Goal: Task Accomplishment & Management: Manage account settings

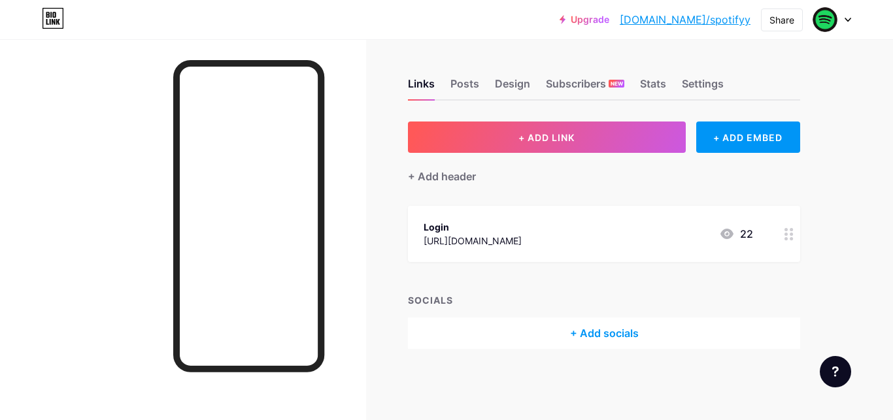
click at [850, 18] on icon at bounding box center [847, 19] width 5 height 3
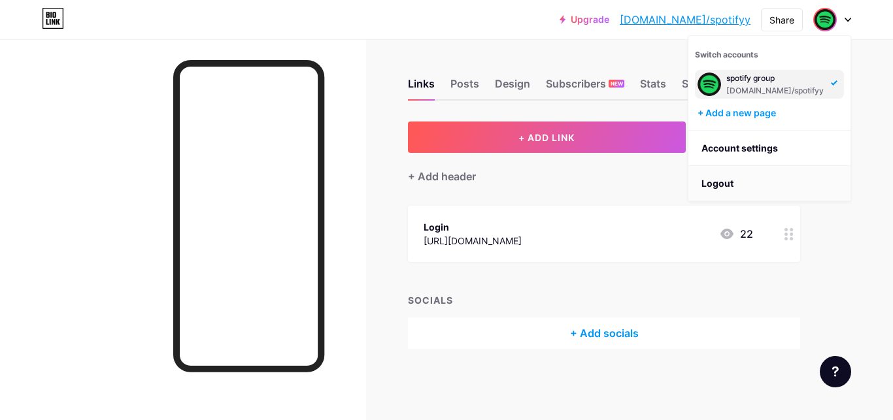
click at [743, 180] on li "Logout" at bounding box center [769, 183] width 162 height 35
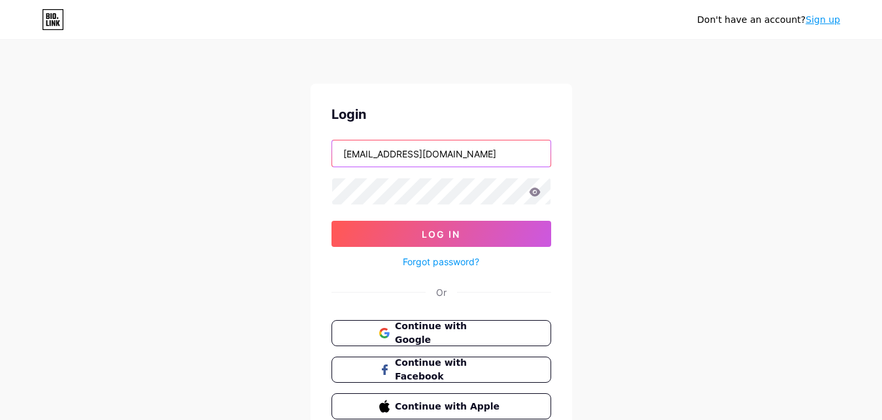
click at [416, 156] on input "[EMAIL_ADDRESS][DOMAIN_NAME]" at bounding box center [441, 153] width 218 height 26
paste input "monirsalanj@somoj"
type input "[EMAIL_ADDRESS][DOMAIN_NAME]"
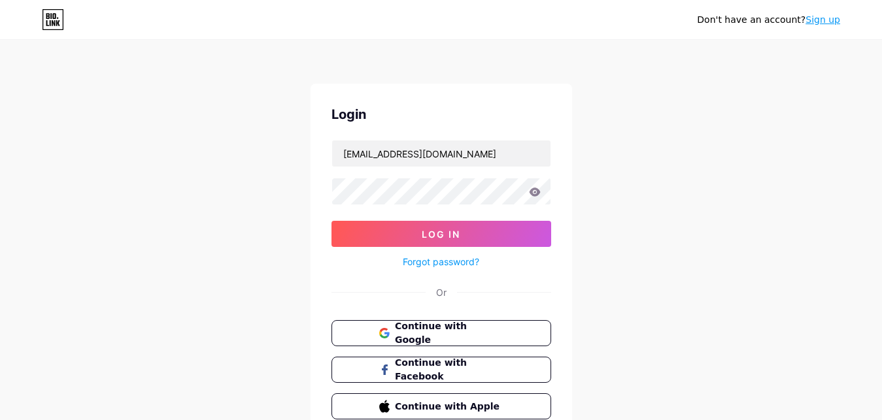
click at [682, 202] on div "Don't have an account? Sign up Login [EMAIL_ADDRESS][DOMAIN_NAME] Log In Forgot…" at bounding box center [441, 241] width 882 height 482
click at [477, 234] on button "Log In" at bounding box center [441, 234] width 220 height 26
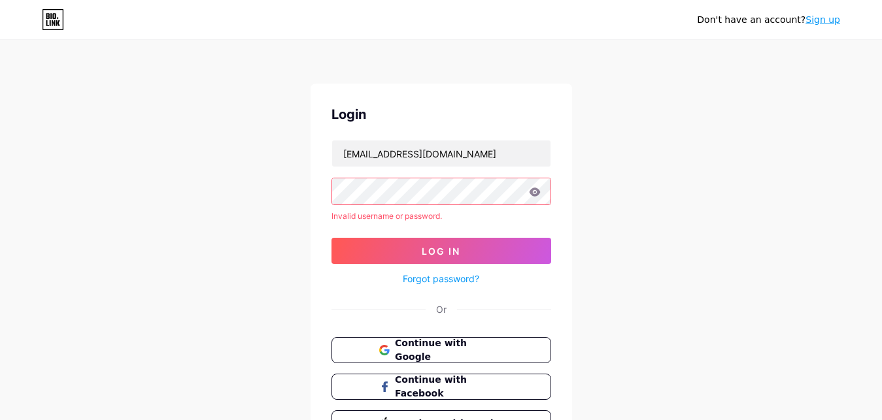
click at [535, 191] on icon at bounding box center [534, 192] width 11 height 8
click at [535, 193] on icon at bounding box center [534, 192] width 11 height 8
click at [525, 248] on button "Log In" at bounding box center [441, 251] width 220 height 26
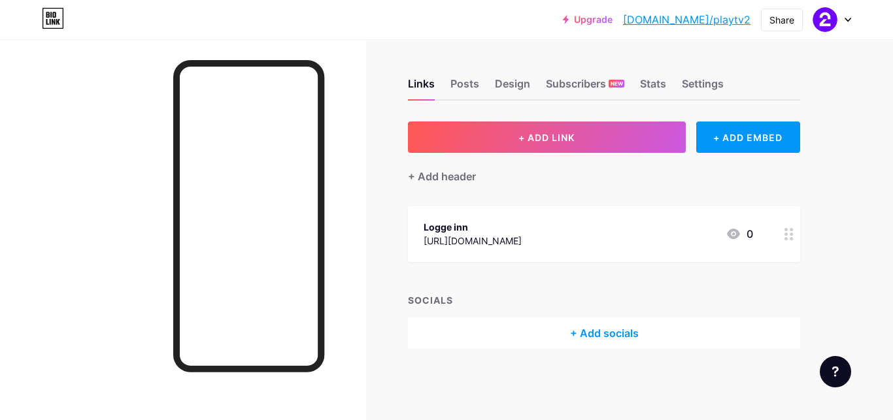
click at [638, 236] on div "Logge inn [URL][DOMAIN_NAME] 0" at bounding box center [587, 234] width 329 height 30
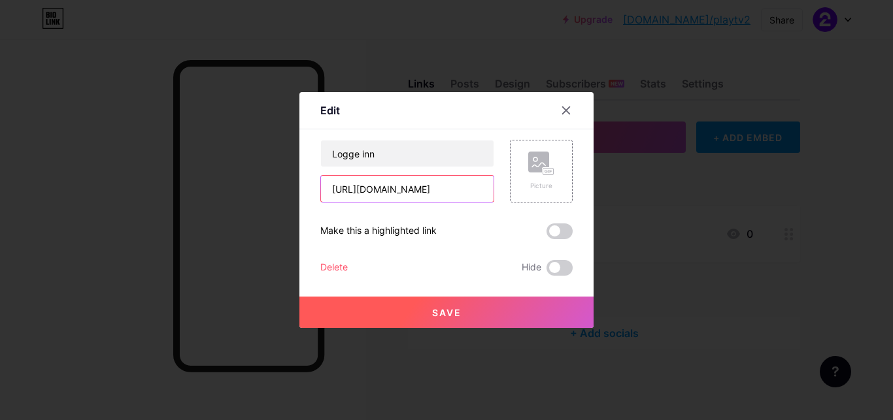
click at [357, 195] on input "[URL][DOMAIN_NAME]" at bounding box center [407, 189] width 173 height 26
paste input "[URL][PERSON_NAME][DOMAIN_NAME]"
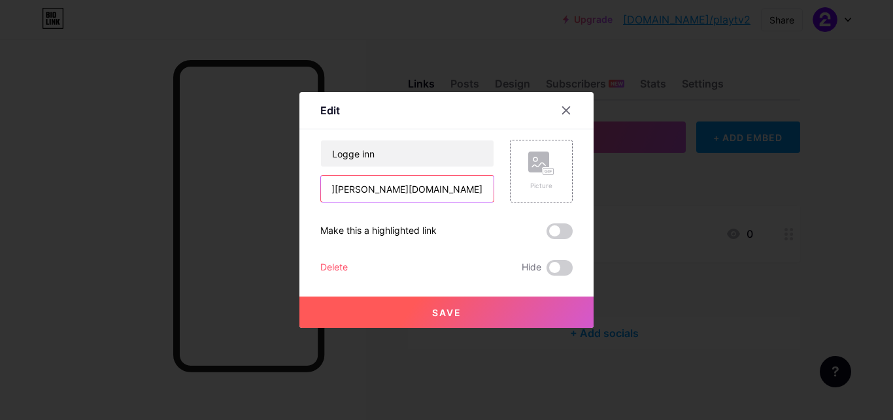
type input "[URL][PERSON_NAME][DOMAIN_NAME]"
click at [446, 318] on button "Save" at bounding box center [446, 312] width 294 height 31
